Goal: Task Accomplishment & Management: Manage account settings

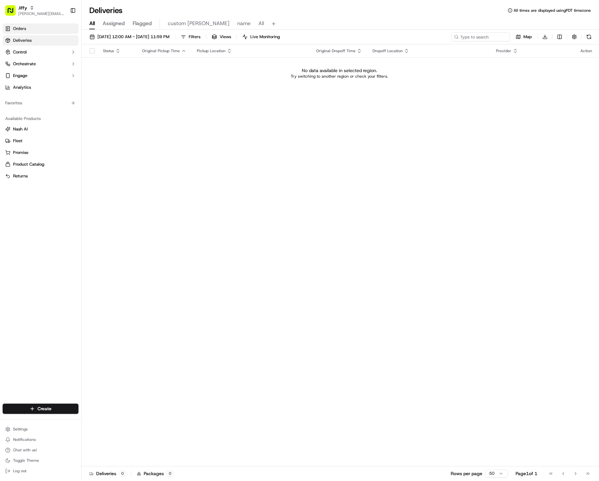
click at [44, 24] on link "Orders" at bounding box center [41, 28] width 76 height 10
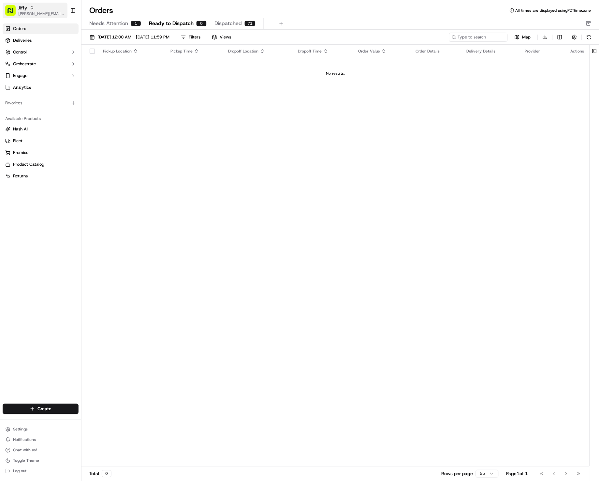
click at [46, 12] on span "aziz@usenash.com" at bounding box center [41, 13] width 47 height 5
type input "coles"
click at [94, 31] on span "Coles" at bounding box center [88, 34] width 10 height 6
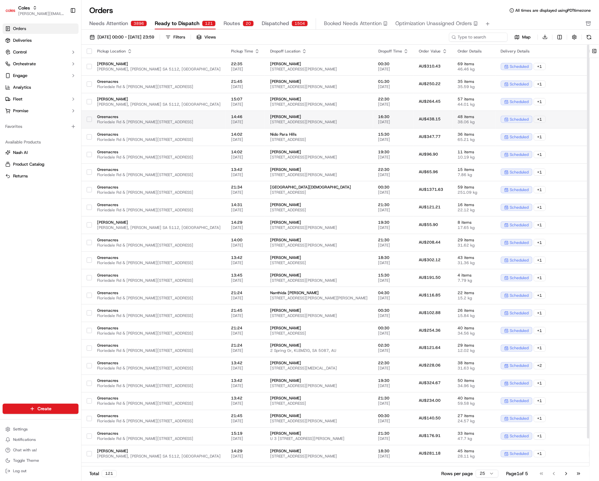
scroll to position [31, 0]
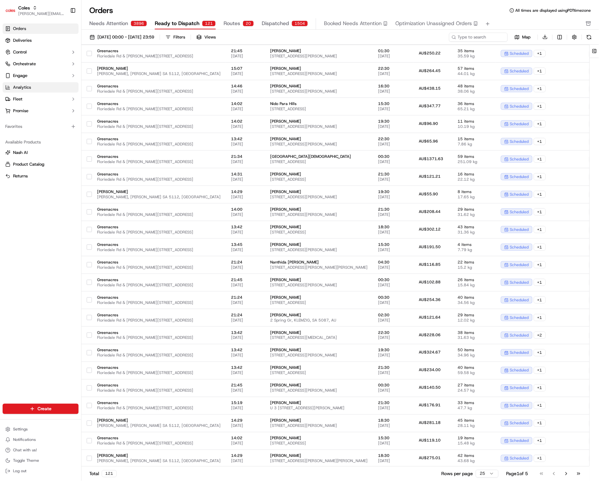
click at [55, 85] on link "Analytics" at bounding box center [41, 87] width 76 height 10
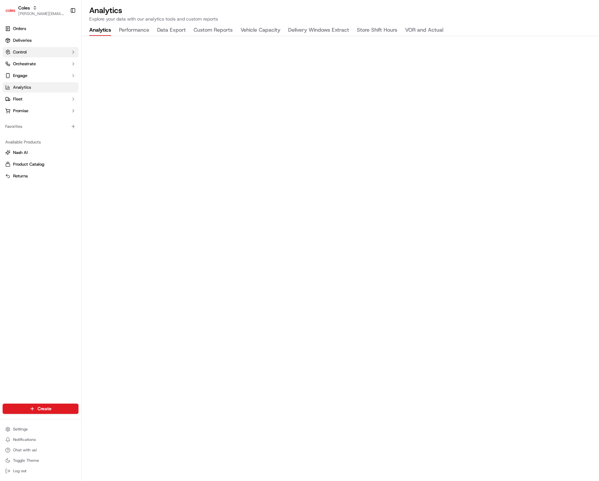
click at [43, 51] on button "Control" at bounding box center [41, 52] width 76 height 10
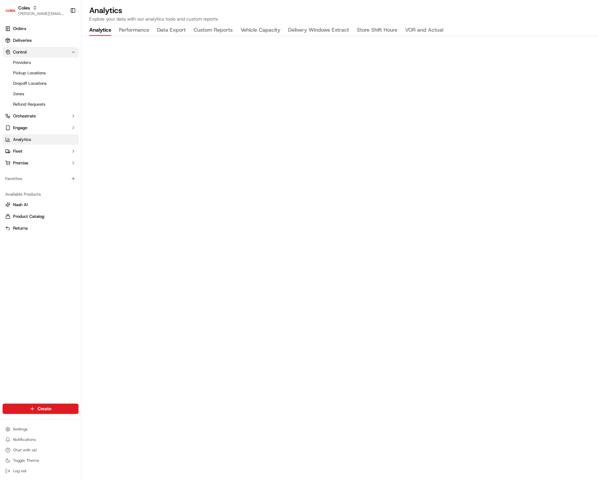
click at [27, 54] on button "Control" at bounding box center [41, 52] width 76 height 10
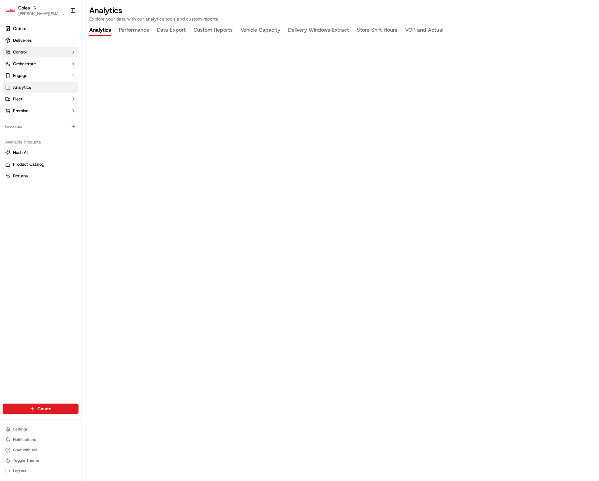
click at [27, 54] on button "Control" at bounding box center [41, 52] width 76 height 10
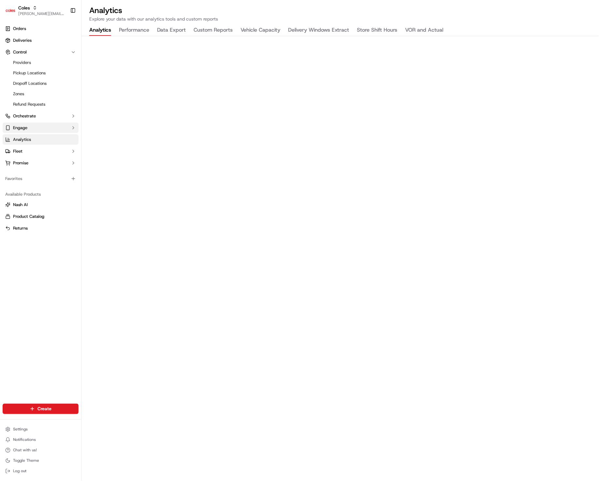
click at [41, 129] on button "Engage" at bounding box center [41, 128] width 76 height 10
click at [51, 172] on button "Fleet" at bounding box center [41, 172] width 76 height 10
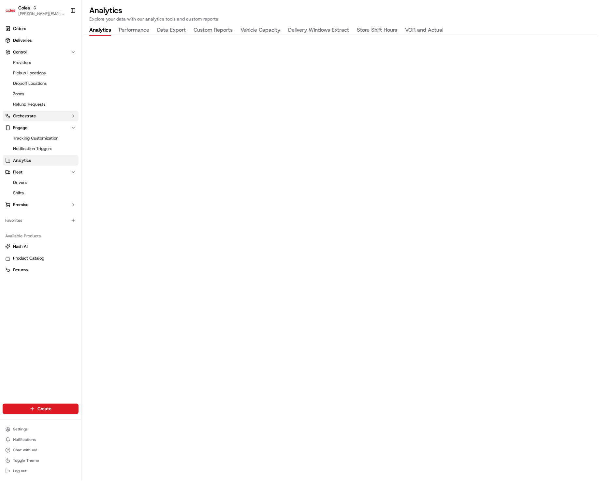
click at [48, 116] on button "Orchestrate" at bounding box center [41, 116] width 76 height 10
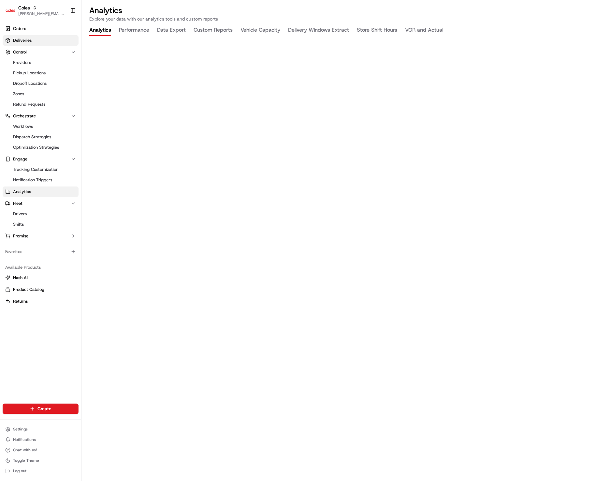
click at [29, 35] on link "Deliveries" at bounding box center [41, 40] width 76 height 10
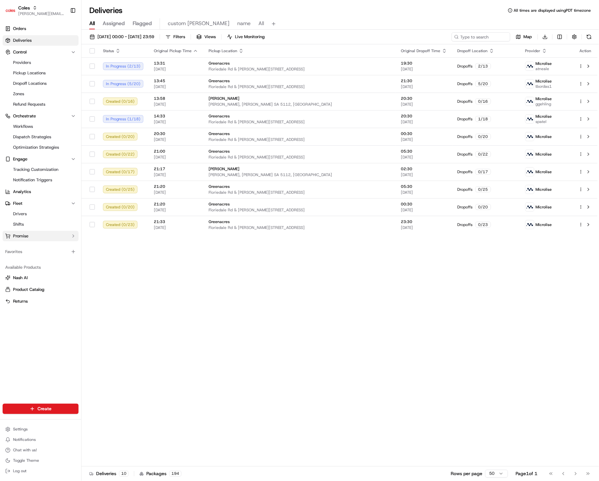
click at [51, 233] on button "Promise" at bounding box center [41, 236] width 76 height 10
click at [58, 433] on html "Coles aziz@usenash.com Toggle Sidebar Orders Deliveries Control Providers Picku…" at bounding box center [299, 240] width 599 height 481
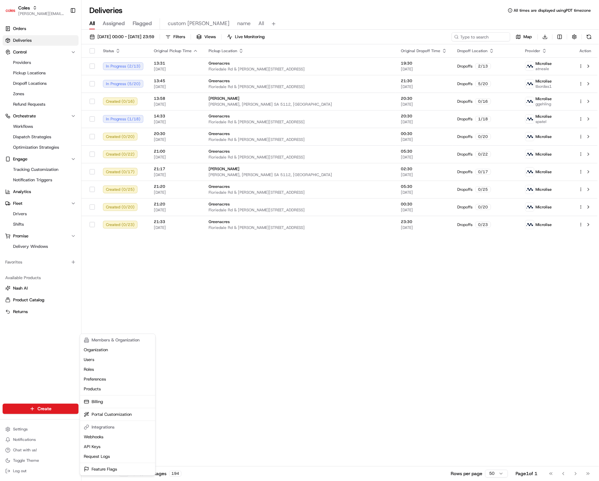
click at [33, 106] on html "Coles aziz@usenash.com Toggle Sidebar Orders Deliveries Control Providers Picku…" at bounding box center [299, 240] width 599 height 481
click at [58, 74] on link "Pickup Locations" at bounding box center [40, 72] width 60 height 9
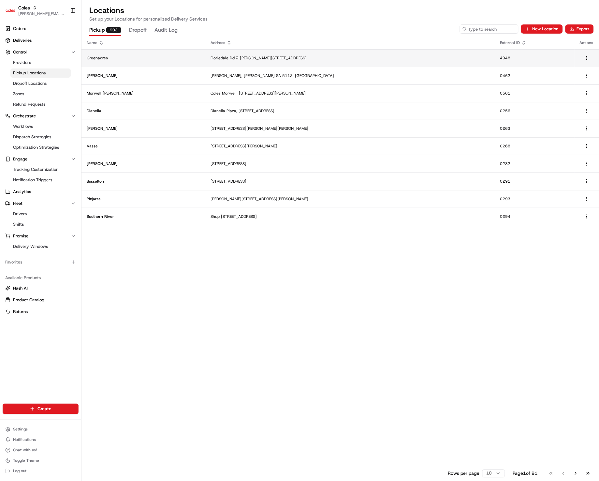
click at [150, 56] on p "Greenacres" at bounding box center [143, 57] width 113 height 5
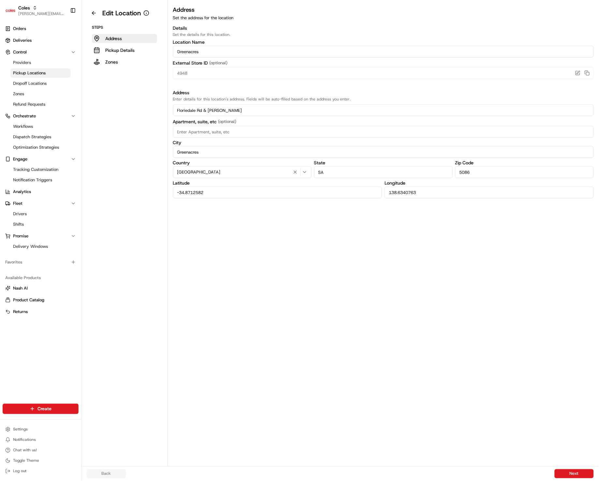
click at [44, 69] on link "Pickup Locations" at bounding box center [40, 72] width 60 height 9
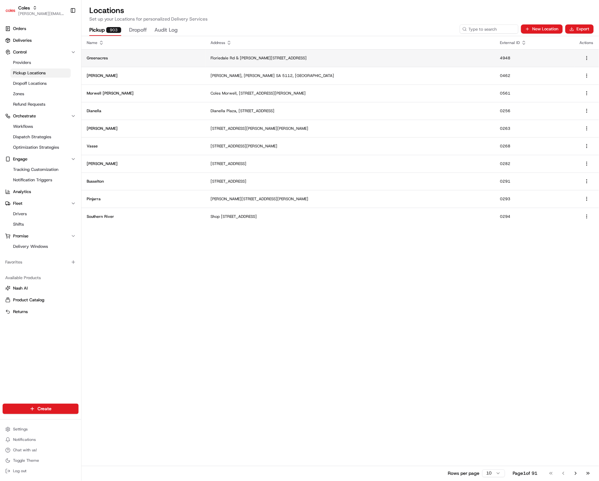
click at [136, 59] on p "Greenacres" at bounding box center [143, 57] width 113 height 5
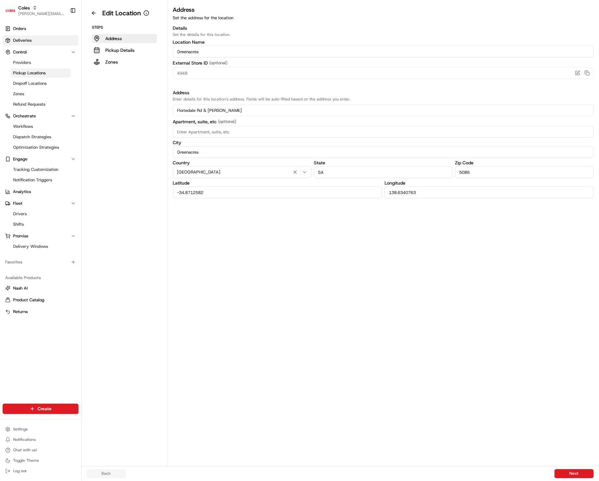
click at [60, 39] on link "Deliveries" at bounding box center [41, 40] width 76 height 10
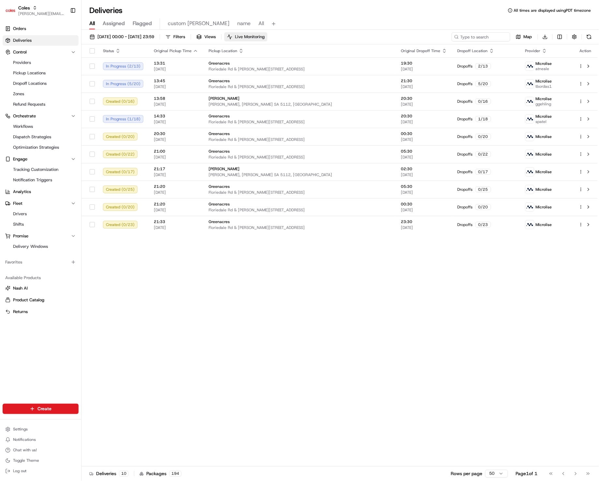
click at [265, 39] on span "Live Monitoring" at bounding box center [250, 37] width 30 height 6
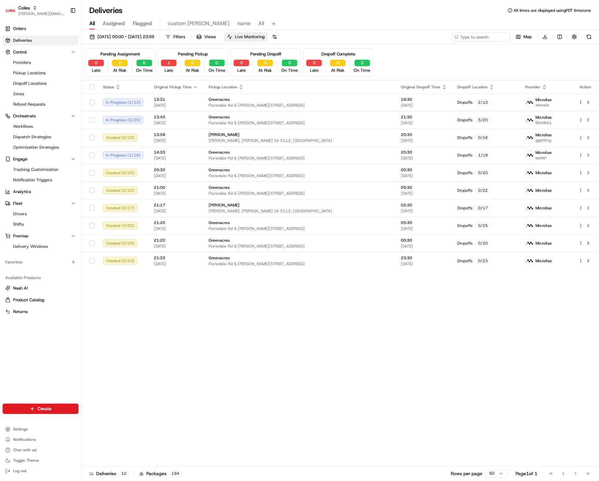
click at [265, 39] on span "Live Monitoring" at bounding box center [250, 37] width 30 height 6
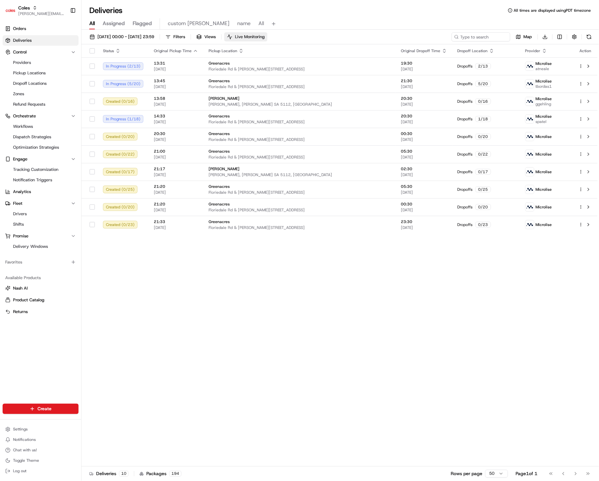
click at [265, 39] on span "Live Monitoring" at bounding box center [250, 37] width 30 height 6
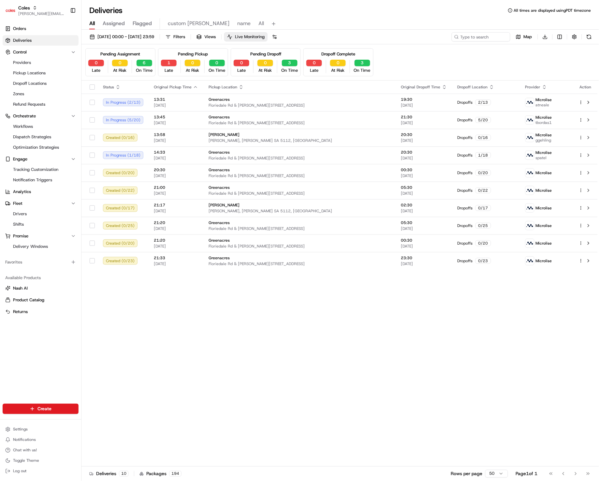
click at [265, 39] on span "Live Monitoring" at bounding box center [250, 37] width 30 height 6
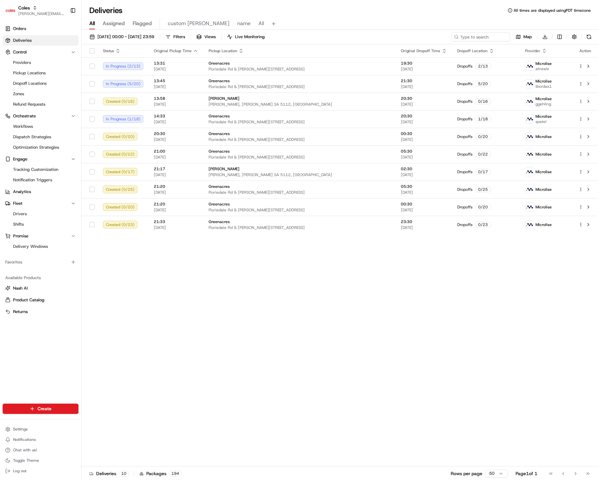
click at [381, 11] on div "Deliveries All times are displayed using PDT timezone" at bounding box center [339, 10] width 517 height 10
click at [31, 10] on div "Coles" at bounding box center [41, 8] width 47 height 7
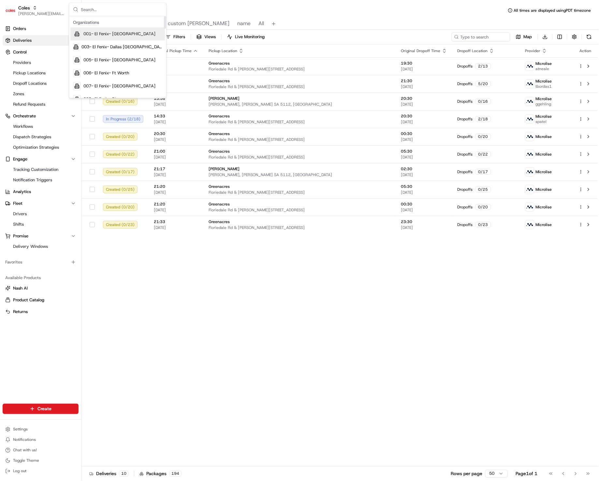
type input "w"
type input "homer"
click at [118, 32] on div "HomeRun" at bounding box center [117, 33] width 94 height 13
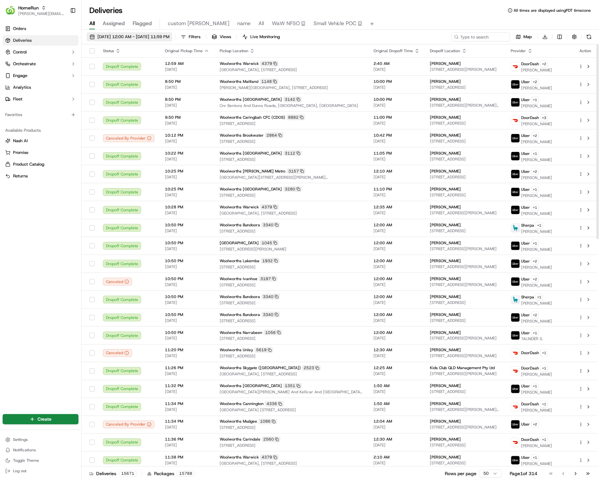
click at [145, 33] on button "[DATE] 12:00 AM - [DATE] 11:59 PM" at bounding box center [130, 36] width 86 height 9
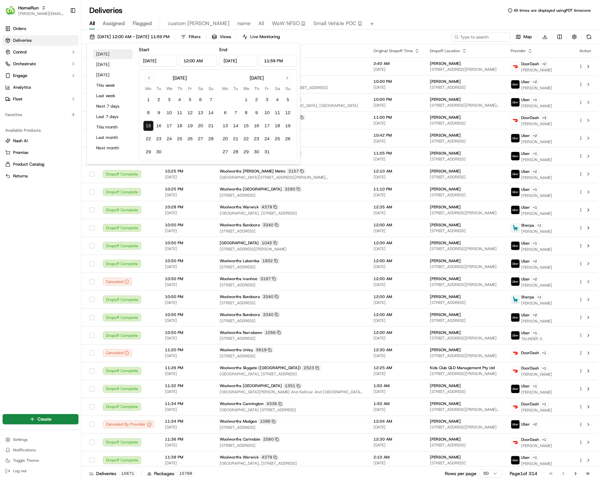
click at [103, 56] on button "Today" at bounding box center [113, 54] width 39 height 9
click at [390, 10] on div "Deliveries All times are displayed using PDT timezone" at bounding box center [339, 10] width 517 height 10
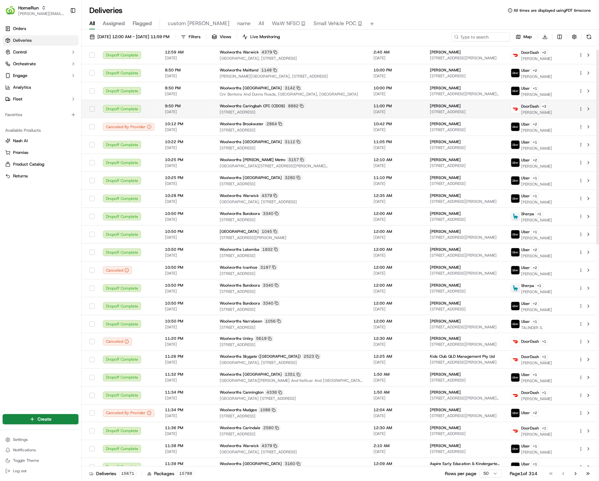
scroll to position [7, 0]
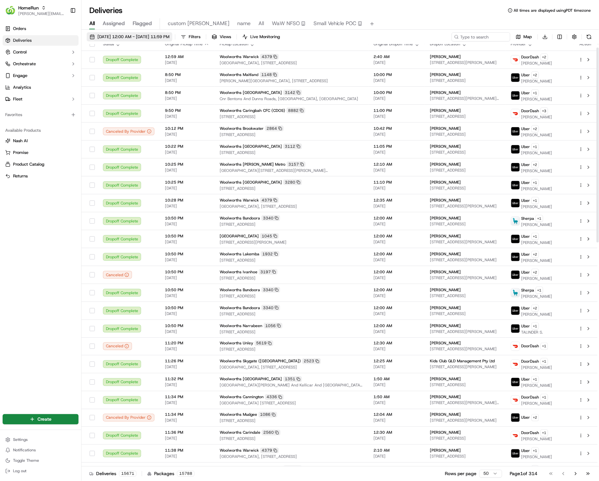
click at [125, 33] on button "[DATE] 12:00 AM - [DATE] 11:59 PM" at bounding box center [130, 36] width 86 height 9
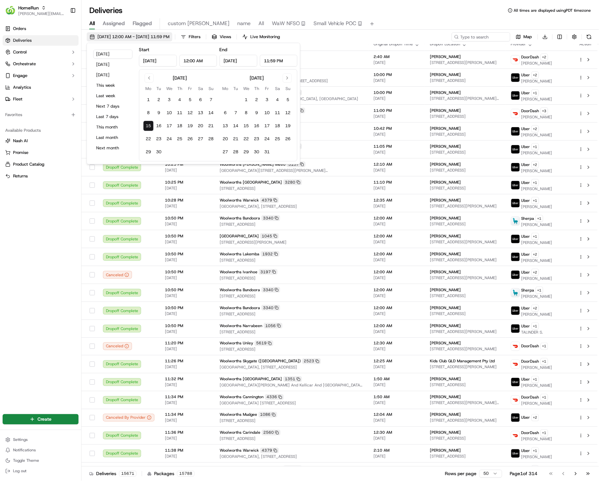
click at [125, 33] on button "[DATE] 12:00 AM - [DATE] 11:59 PM" at bounding box center [130, 36] width 86 height 9
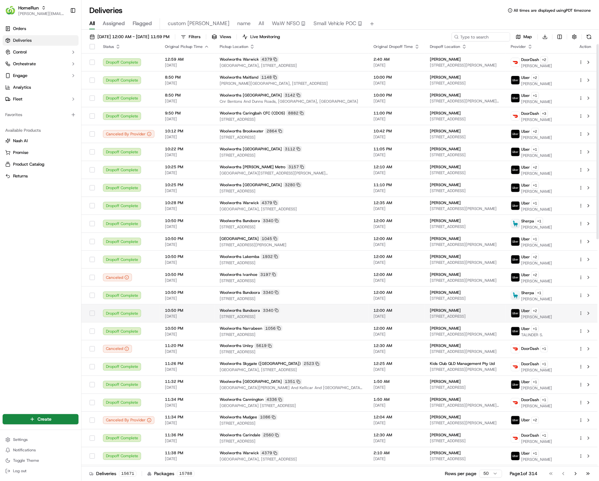
scroll to position [0, 0]
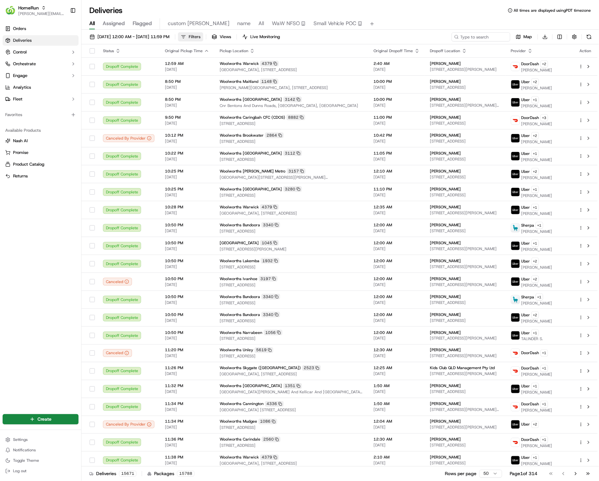
click at [200, 36] on span "Filters" at bounding box center [195, 37] width 12 height 6
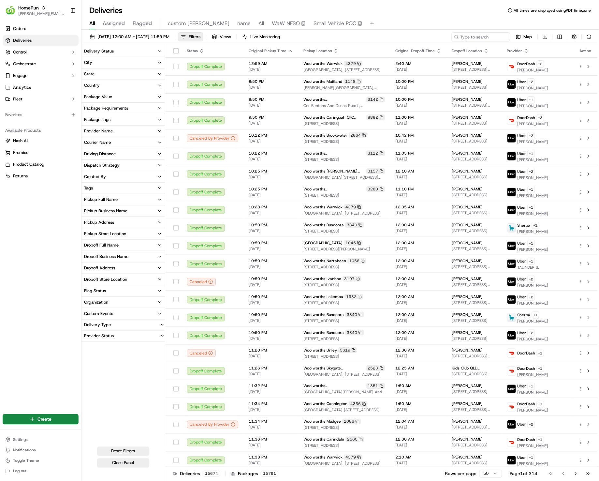
click at [114, 74] on button "State" at bounding box center [122, 73] width 83 height 11
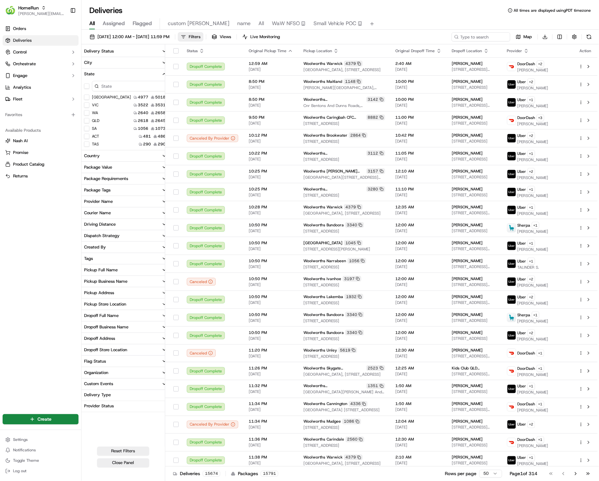
click at [114, 74] on button "State" at bounding box center [125, 73] width 88 height 11
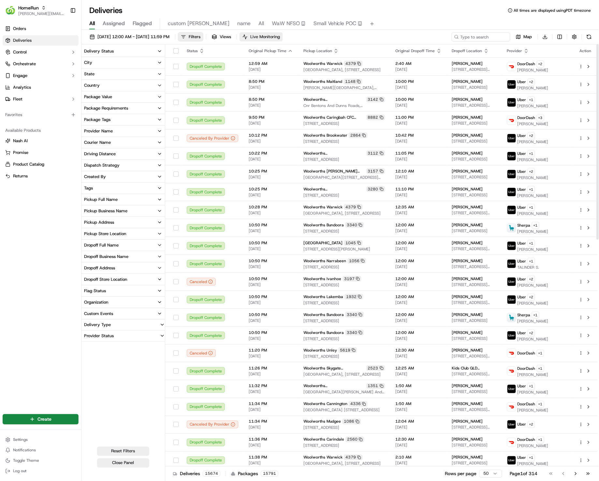
click at [280, 37] on span "Live Monitoring" at bounding box center [265, 37] width 30 height 6
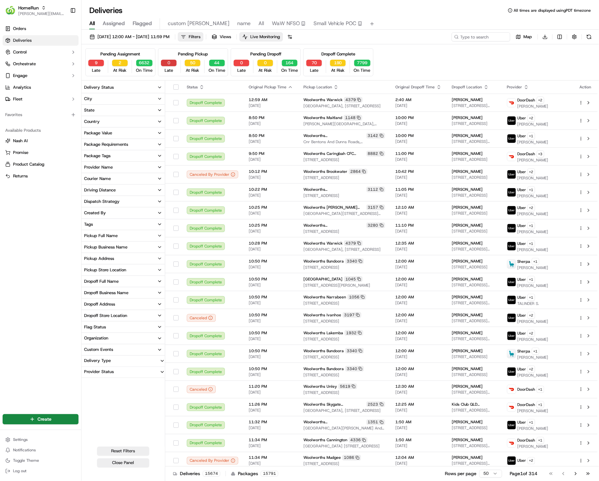
click at [170, 65] on button "0" at bounding box center [169, 63] width 16 height 7
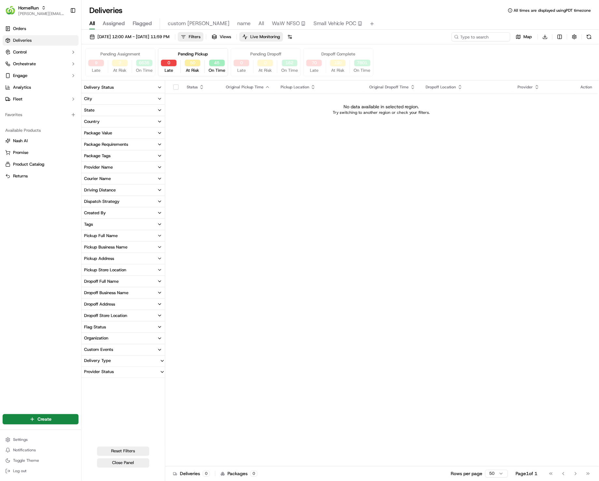
click at [86, 61] on div "9 Late" at bounding box center [96, 67] width 21 height 14
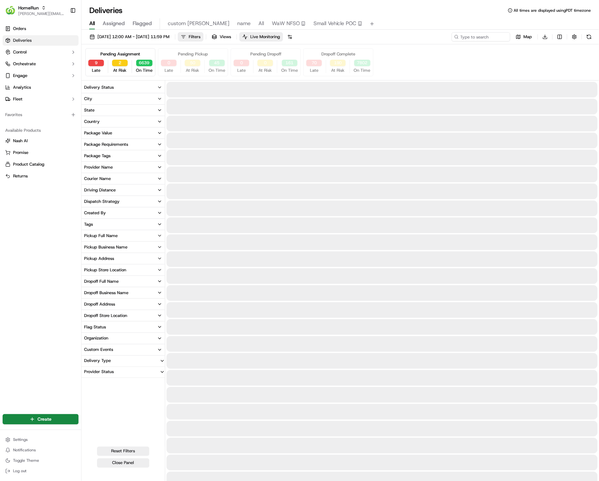
click at [99, 65] on button "9" at bounding box center [96, 63] width 16 height 7
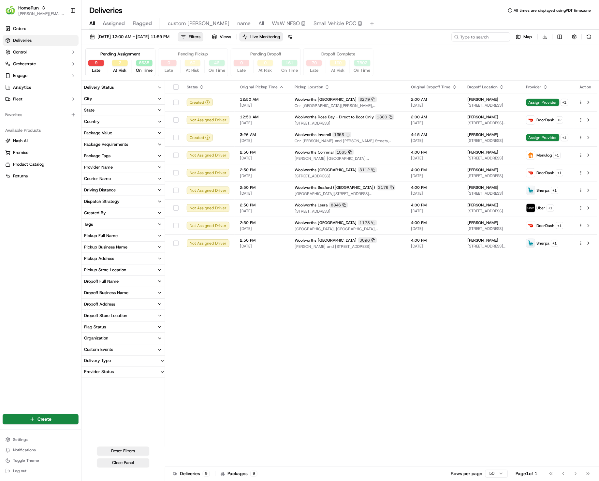
click at [397, 25] on div "All Assigned Flagged custom Aziz name All WaW NFSO Small Vehicle POC" at bounding box center [339, 23] width 517 height 11
click at [280, 37] on span "Live Monitoring" at bounding box center [265, 37] width 30 height 6
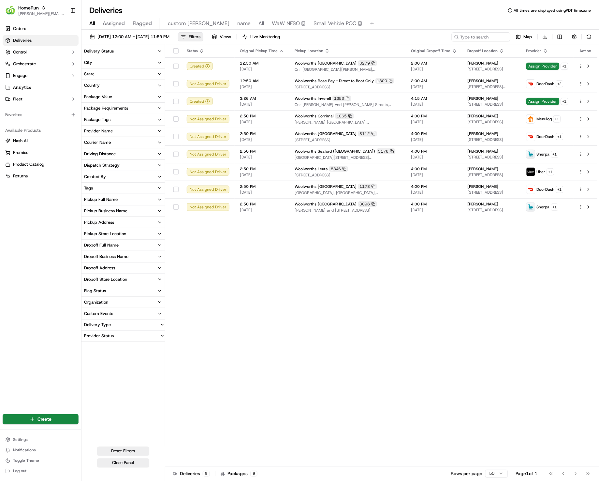
click at [203, 37] on button "Filters" at bounding box center [190, 36] width 25 height 9
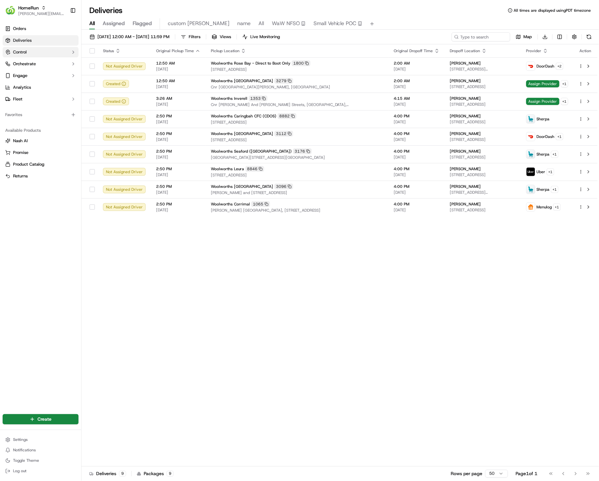
click at [27, 51] on button "Control" at bounding box center [41, 52] width 76 height 10
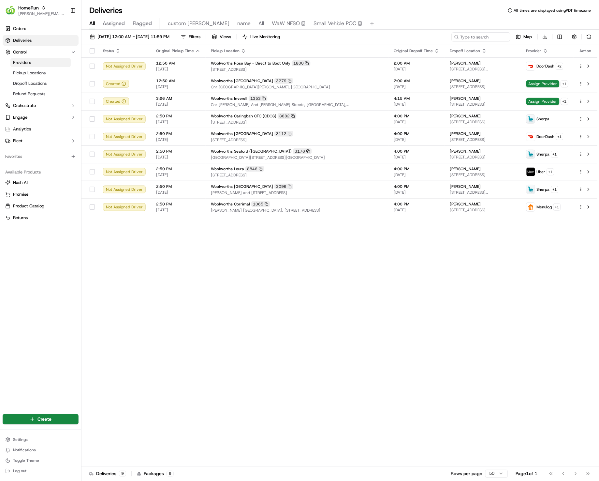
click at [37, 64] on link "Providers" at bounding box center [40, 62] width 60 height 9
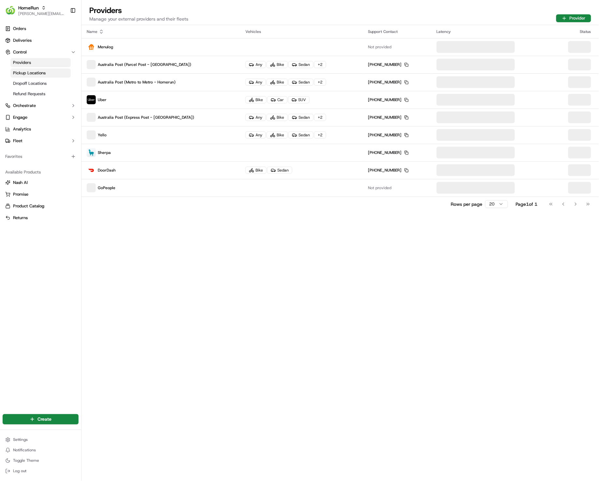
click at [36, 73] on span "Pickup Locations" at bounding box center [29, 73] width 33 height 6
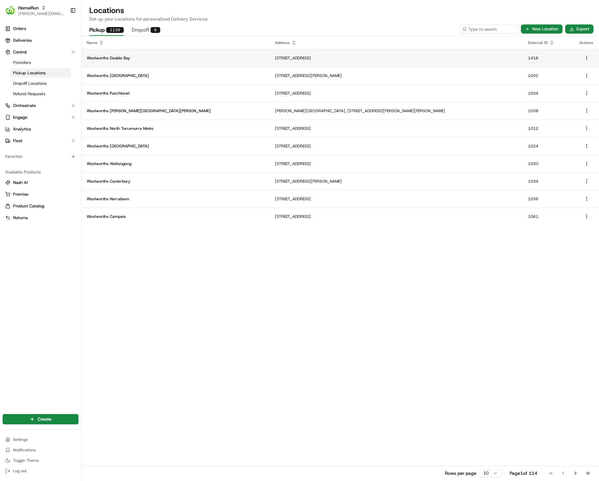
click at [119, 65] on td "Woolworths Double Bay" at bounding box center [175, 58] width 189 height 18
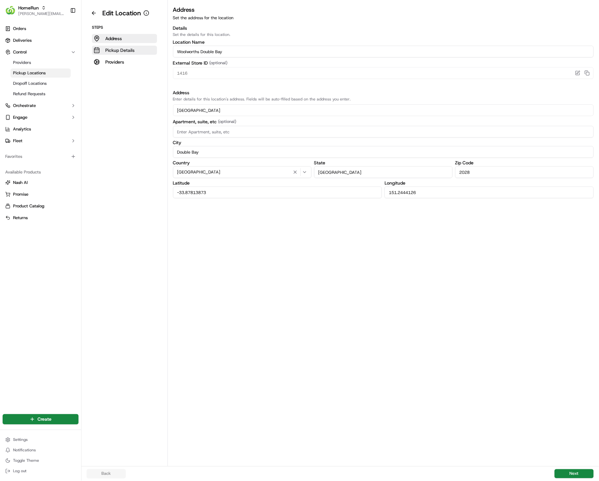
click at [112, 49] on p "Pickup Details" at bounding box center [119, 50] width 29 height 7
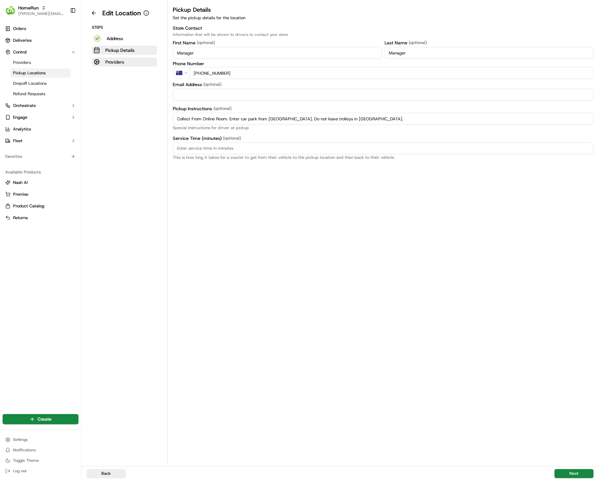
click at [119, 65] on p "Providers" at bounding box center [114, 62] width 19 height 7
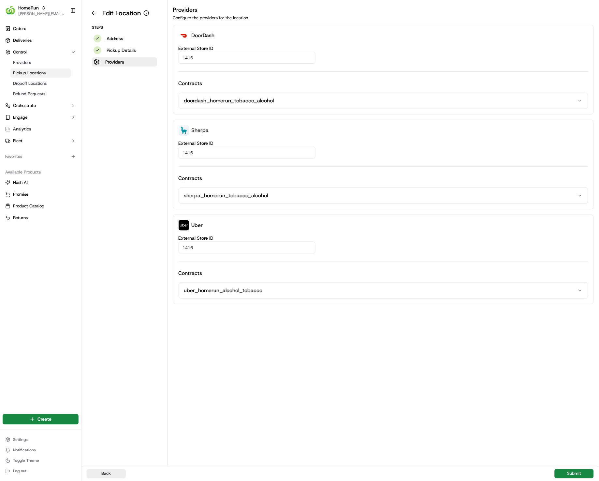
click at [120, 96] on aside "Edit Location Steps Address Pickup Details Providers" at bounding box center [124, 233] width 86 height 466
click at [122, 50] on p "Pickup Details" at bounding box center [121, 50] width 29 height 7
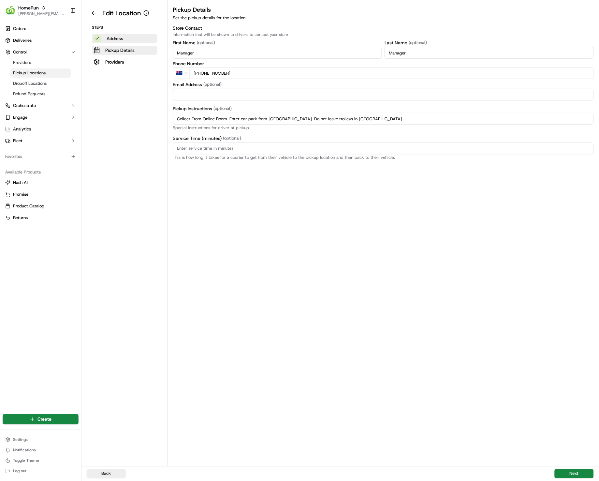
click at [122, 40] on p "Address" at bounding box center [115, 38] width 17 height 7
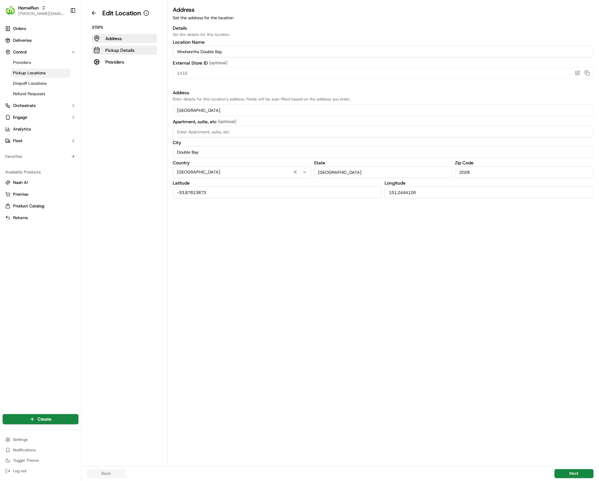
click at [115, 49] on p "Pickup Details" at bounding box center [119, 50] width 29 height 7
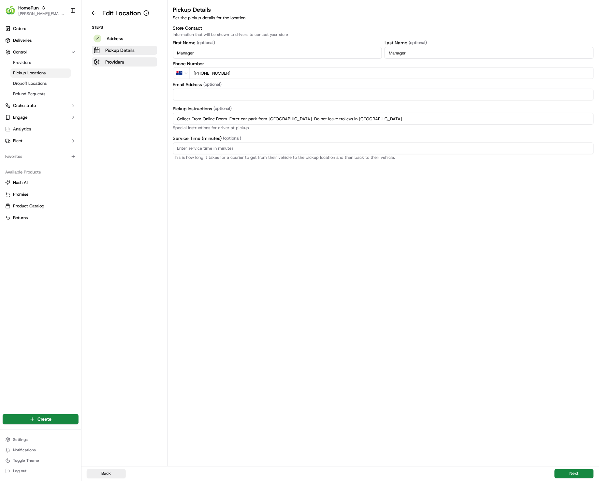
click at [118, 61] on p "Providers" at bounding box center [114, 62] width 19 height 7
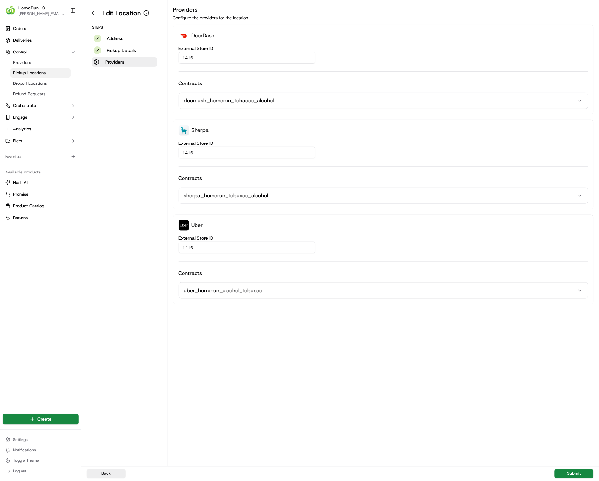
click at [122, 84] on aside "Edit Location Steps Address Pickup Details Providers" at bounding box center [124, 233] width 86 height 466
click at [94, 15] on button at bounding box center [94, 13] width 14 height 10
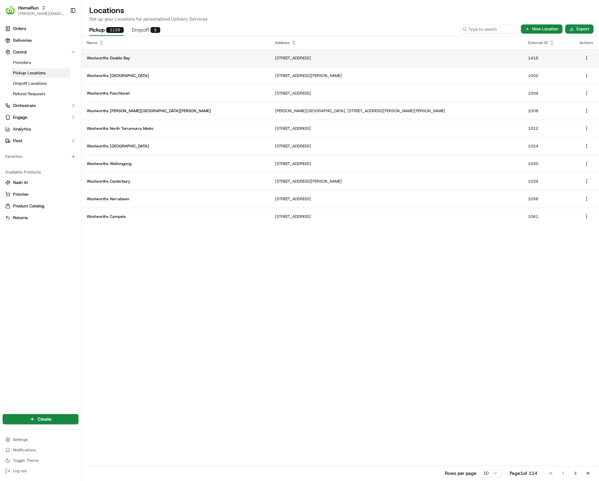
click at [105, 62] on td "Woolworths Double Bay" at bounding box center [175, 58] width 189 height 18
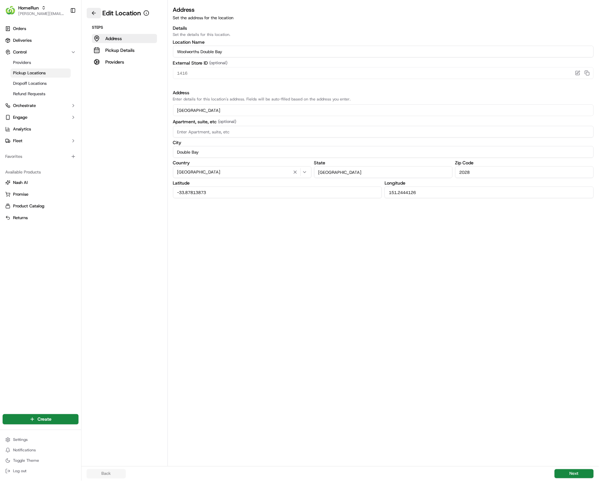
click at [90, 15] on button at bounding box center [94, 13] width 14 height 10
